Goal: Find specific page/section: Find specific page/section

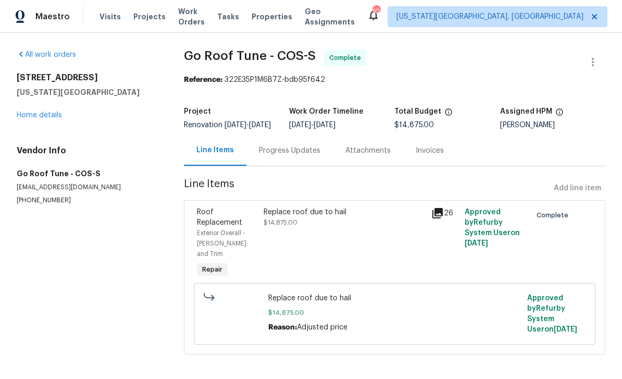
click at [239, 16] on span "Tasks" at bounding box center [228, 16] width 22 height 7
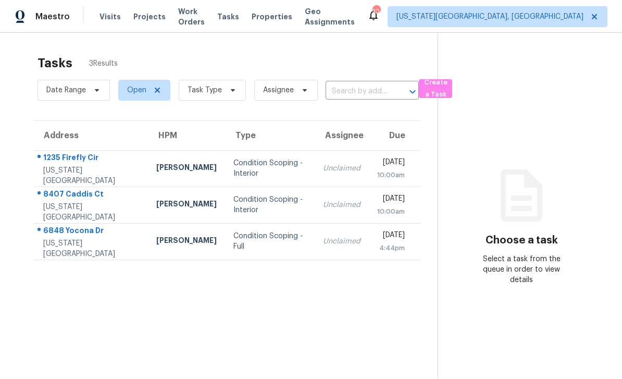
click at [183, 18] on span "Work Orders" at bounding box center [191, 16] width 27 height 21
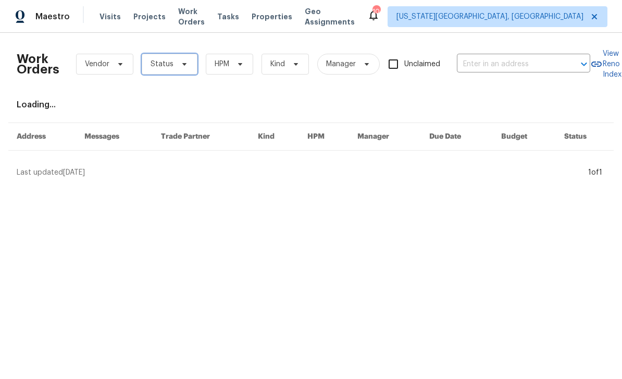
click at [177, 60] on span at bounding box center [182, 64] width 11 height 8
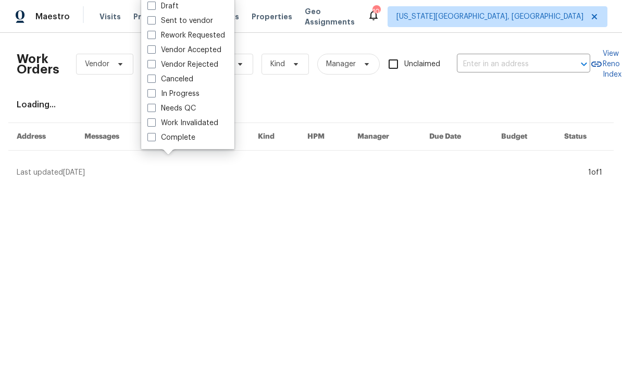
click at [148, 109] on span at bounding box center [152, 108] width 8 height 8
click at [148, 109] on input "Needs QC" at bounding box center [151, 106] width 7 height 7
checkbox input "true"
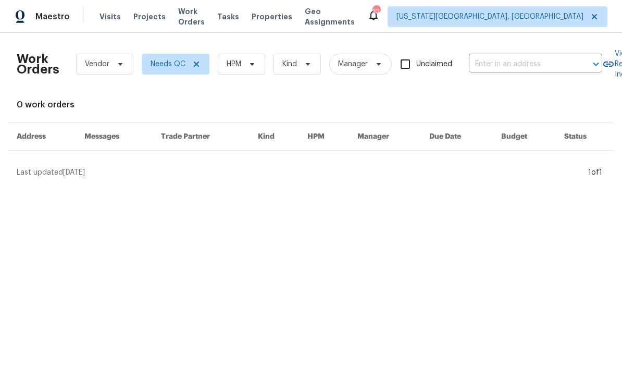
click at [284, 20] on span "Properties" at bounding box center [272, 16] width 41 height 10
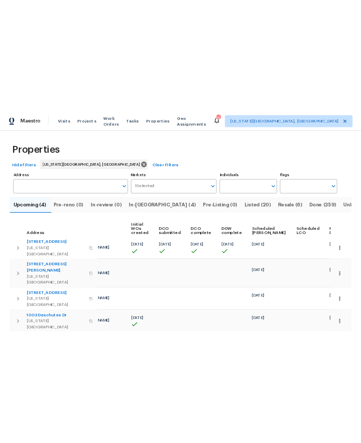
scroll to position [0, 74]
